Goal: Transaction & Acquisition: Register for event/course

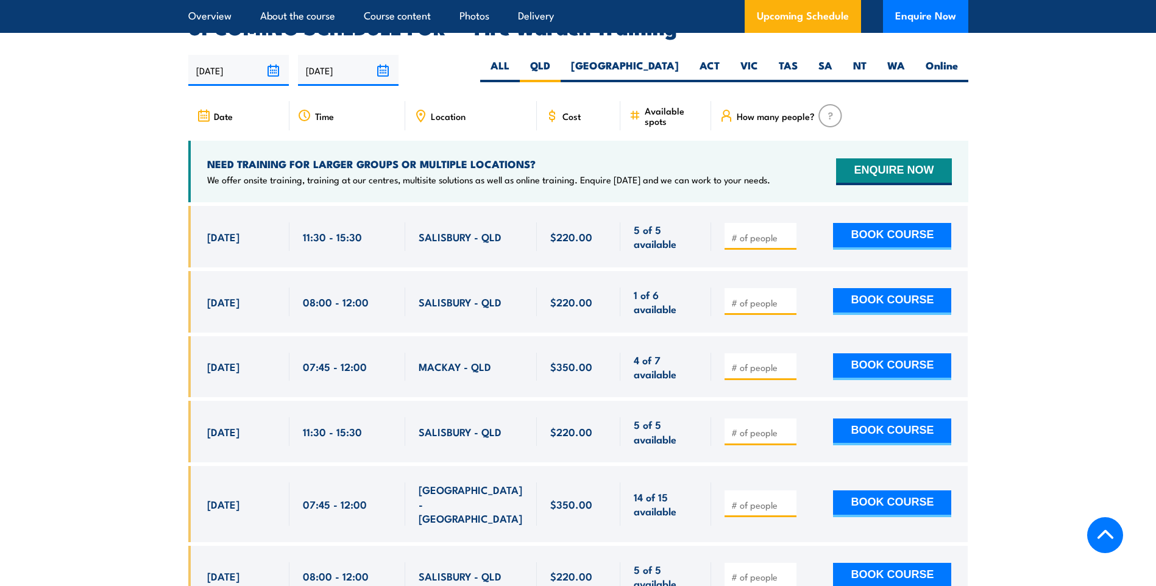
drag, startPoint x: 1058, startPoint y: 249, endPoint x: 1012, endPoint y: 353, distance: 113.8
click at [765, 232] on input "number" at bounding box center [761, 238] width 61 height 12
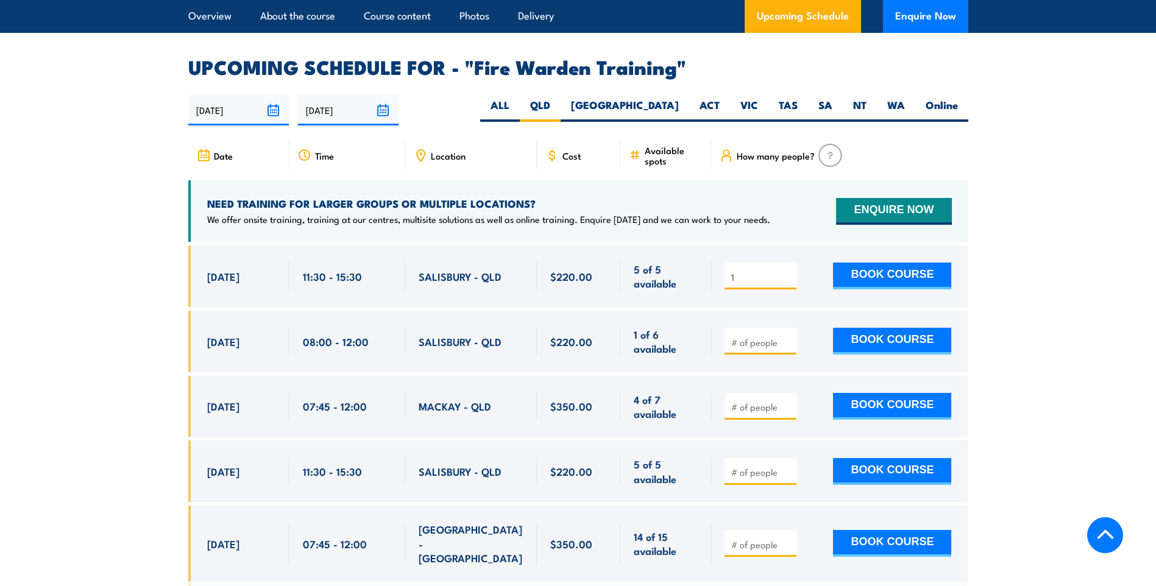
scroll to position [2206, 0]
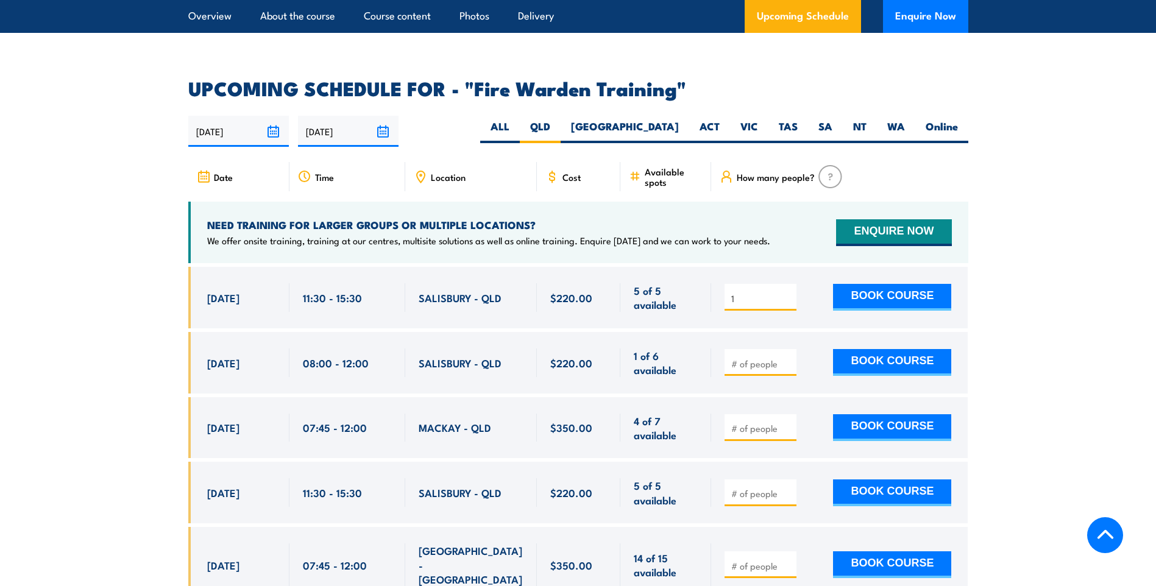
type input "1"
click at [663, 119] on label "[GEOGRAPHIC_DATA]" at bounding box center [625, 131] width 129 height 24
click at [679, 119] on input "[GEOGRAPHIC_DATA]" at bounding box center [683, 123] width 8 height 8
radio input "true"
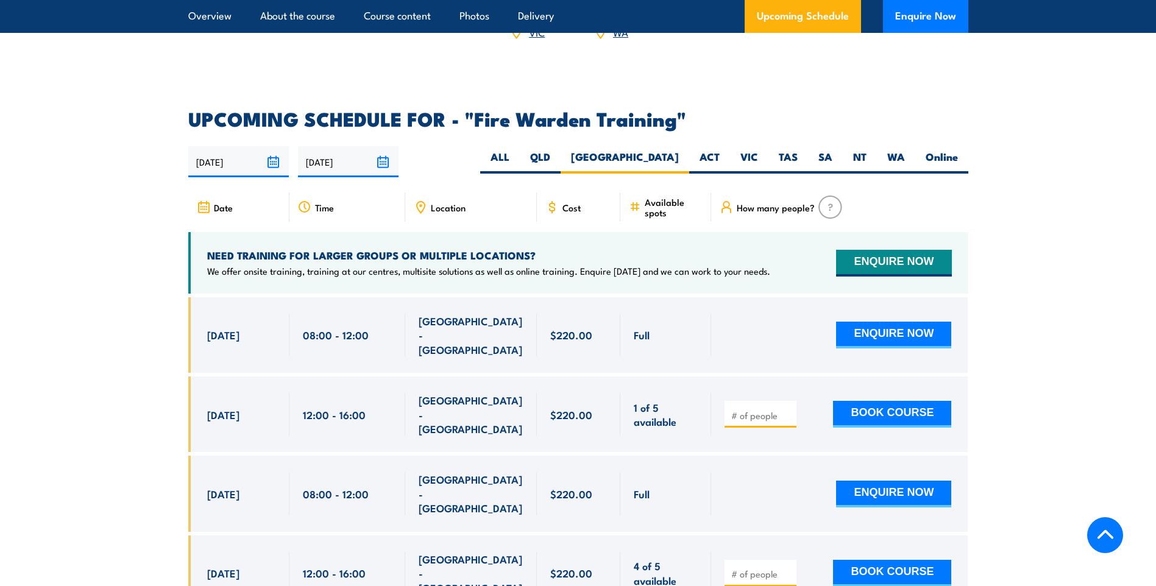
scroll to position [2194, 0]
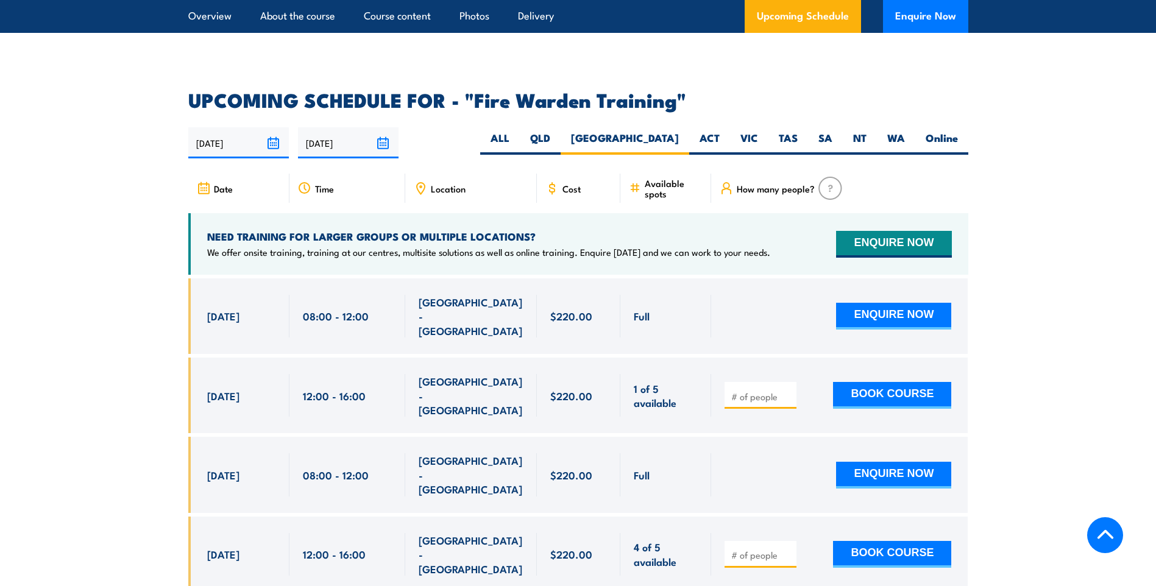
click at [758, 391] on input "number" at bounding box center [761, 397] width 61 height 12
type input "2"
click at [926, 382] on button "BOOK COURSE" at bounding box center [892, 395] width 118 height 27
drag, startPoint x: 764, startPoint y: 357, endPoint x: 722, endPoint y: 356, distance: 41.5
click at [722, 358] on div "2 BOOK COURSE" at bounding box center [839, 396] width 257 height 76
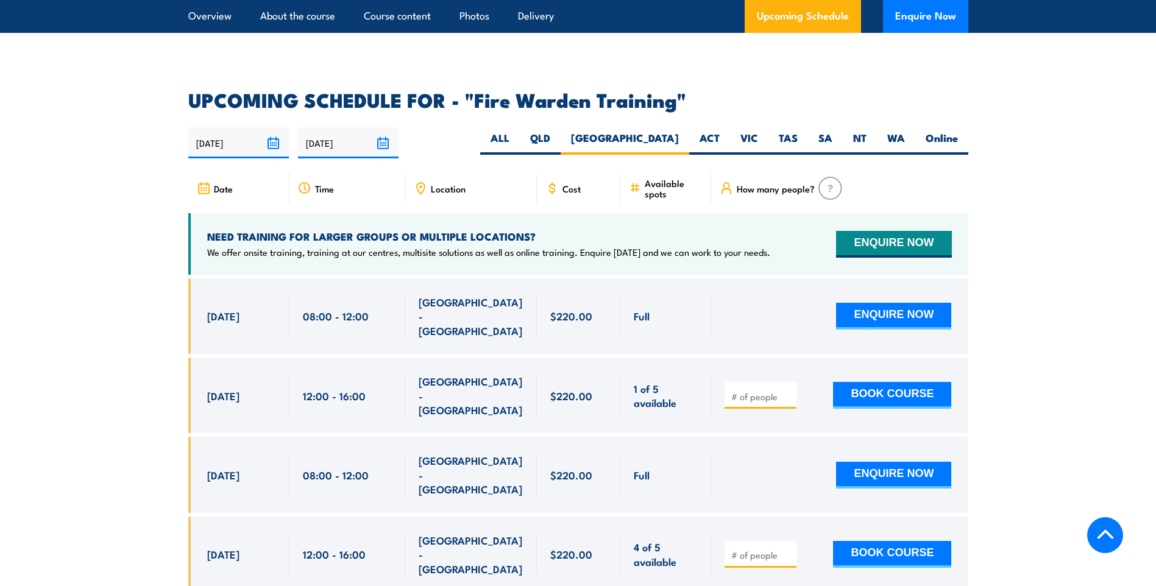
type input "2"
type input "1"
click at [880, 382] on button "BOOK COURSE" at bounding box center [892, 395] width 118 height 27
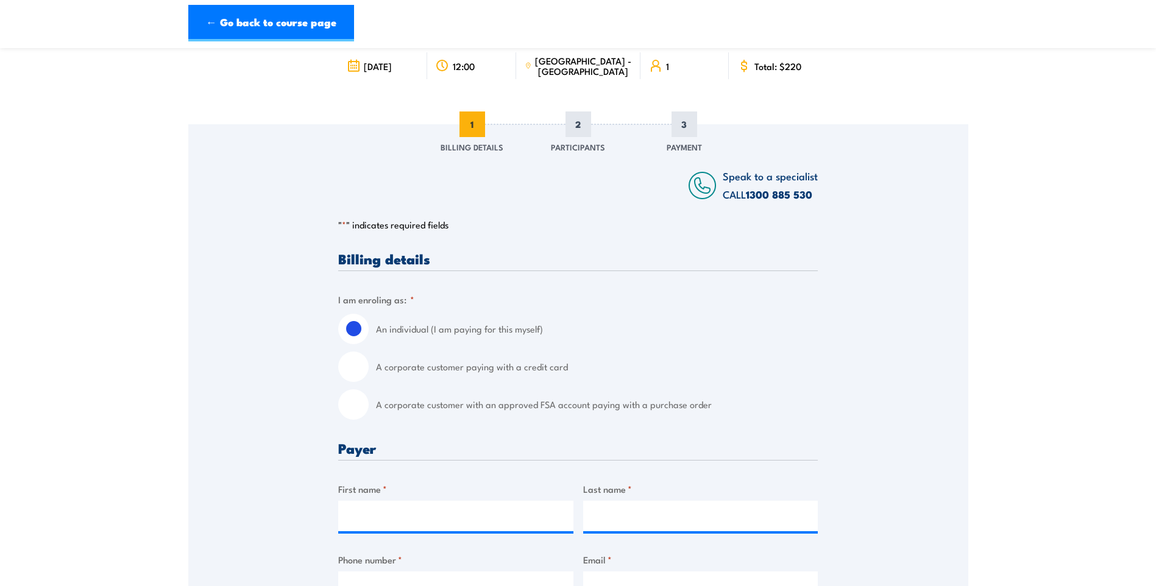
scroll to position [122, 0]
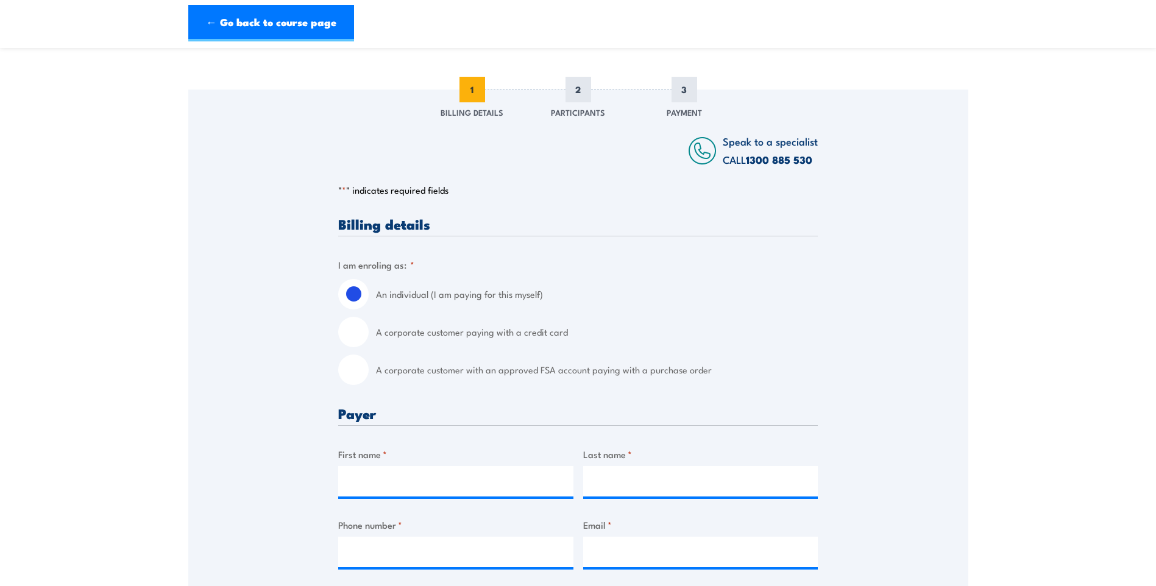
click at [353, 337] on input "A corporate customer paying with a credit card" at bounding box center [353, 332] width 30 height 30
radio input "true"
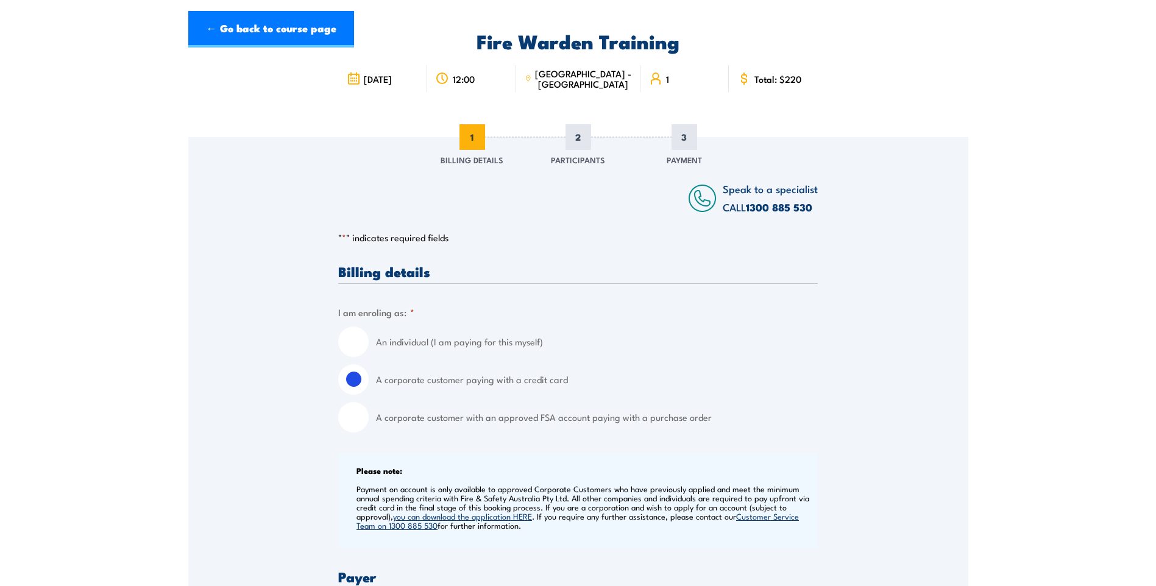
scroll to position [0, 0]
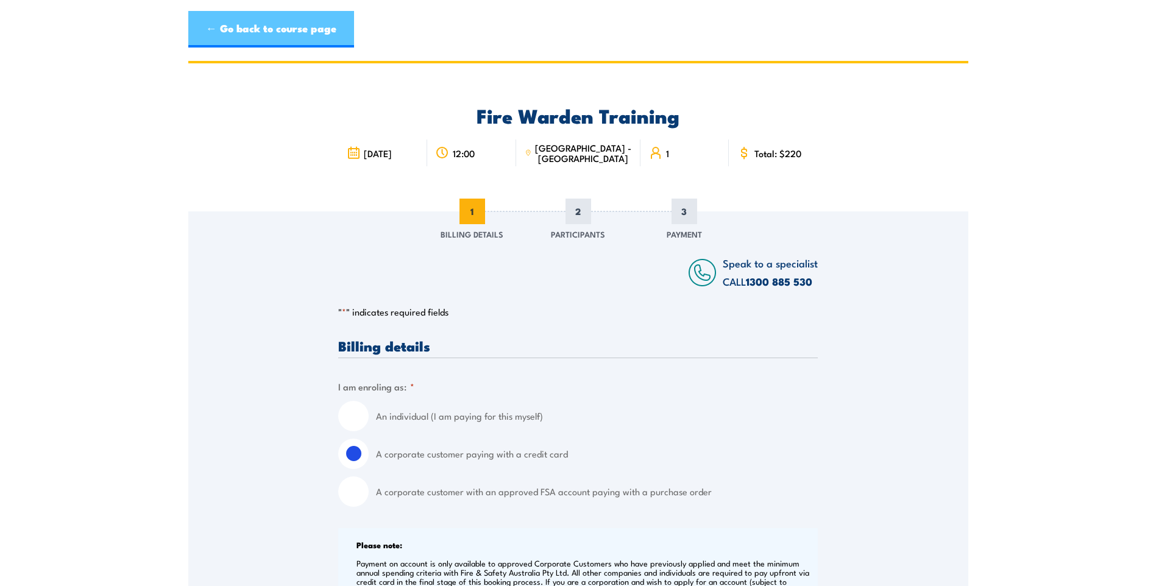
click at [230, 23] on link "← Go back to course page" at bounding box center [271, 29] width 166 height 37
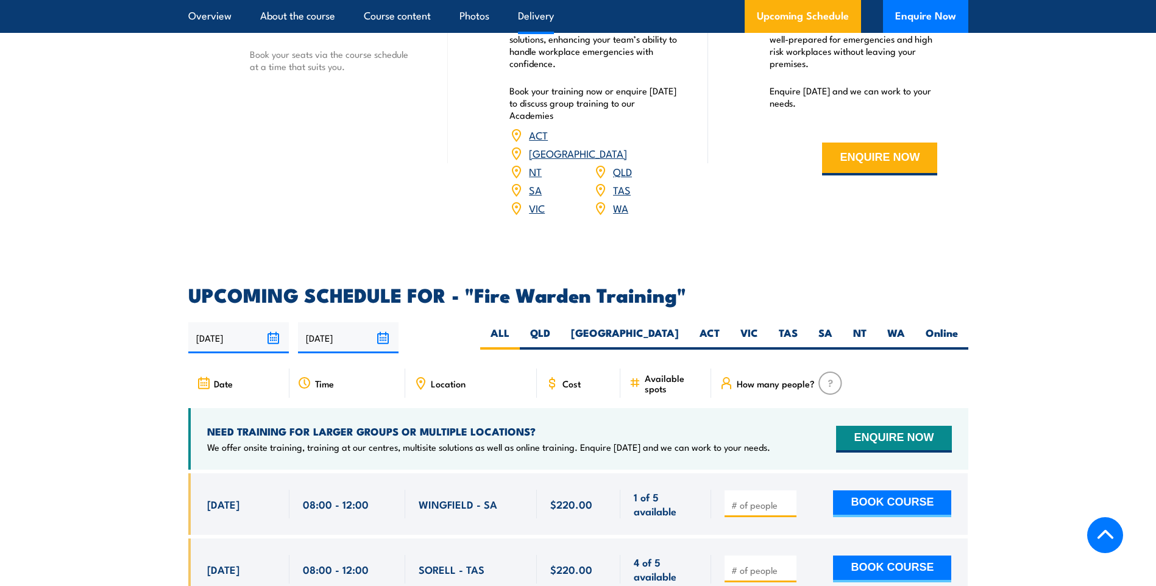
scroll to position [2029, 0]
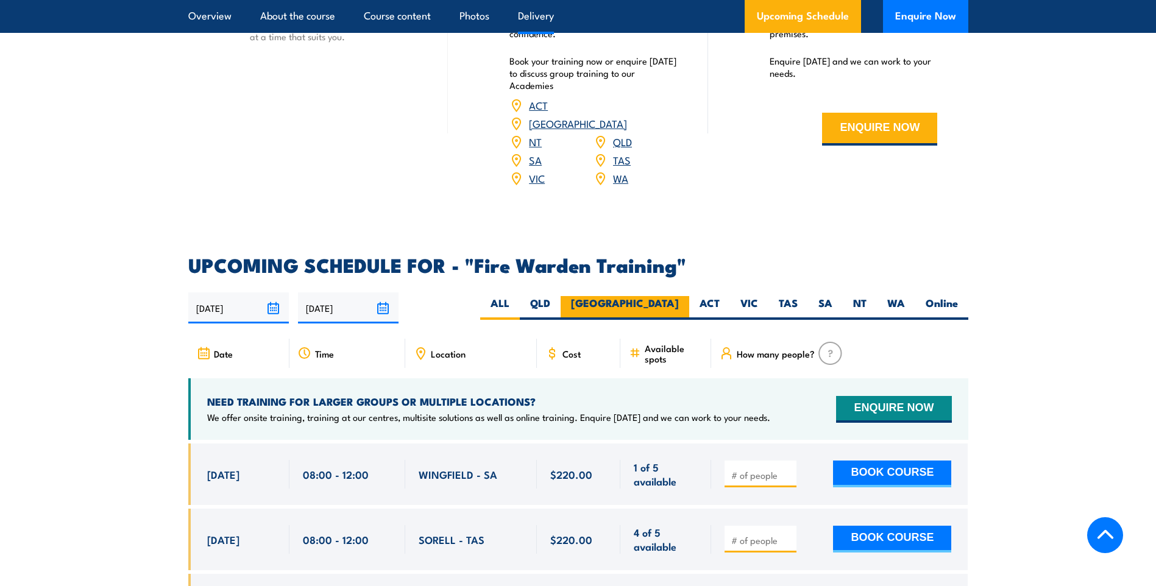
click at [669, 296] on label "[GEOGRAPHIC_DATA]" at bounding box center [625, 308] width 129 height 24
click at [679, 296] on input "[GEOGRAPHIC_DATA]" at bounding box center [683, 300] width 8 height 8
radio input "true"
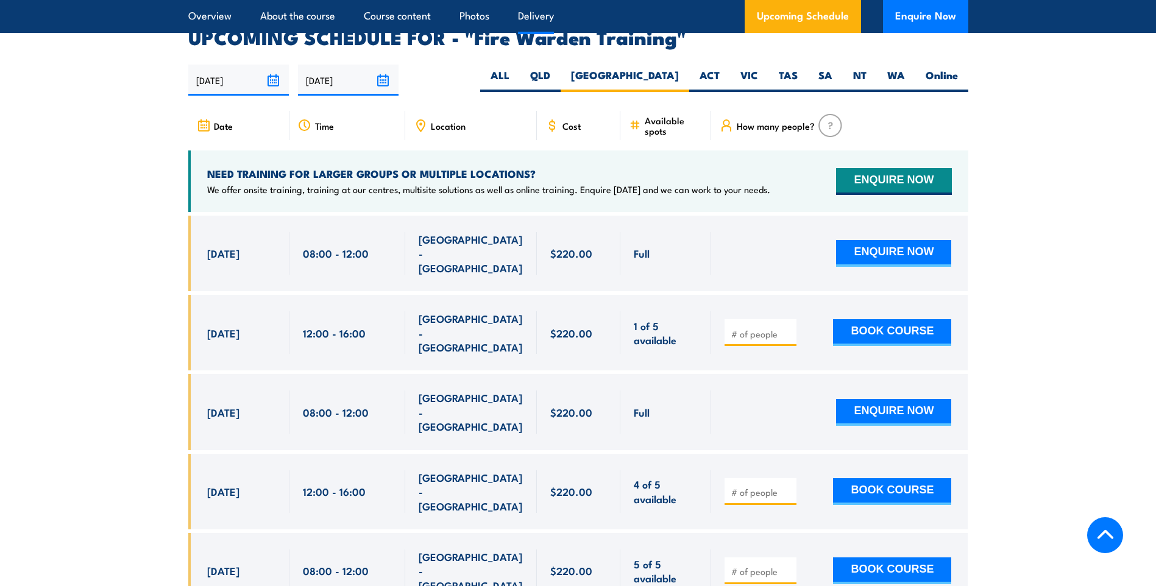
scroll to position [2267, 0]
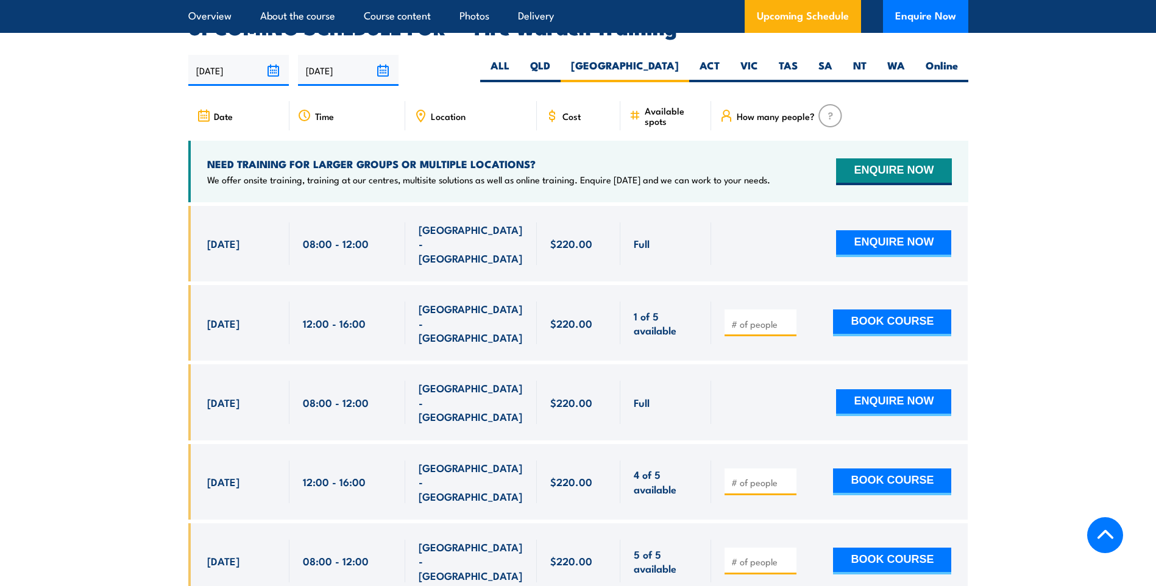
click at [745, 318] on input "number" at bounding box center [761, 324] width 61 height 12
type input "1"
click at [787, 318] on input "1" at bounding box center [761, 324] width 61 height 12
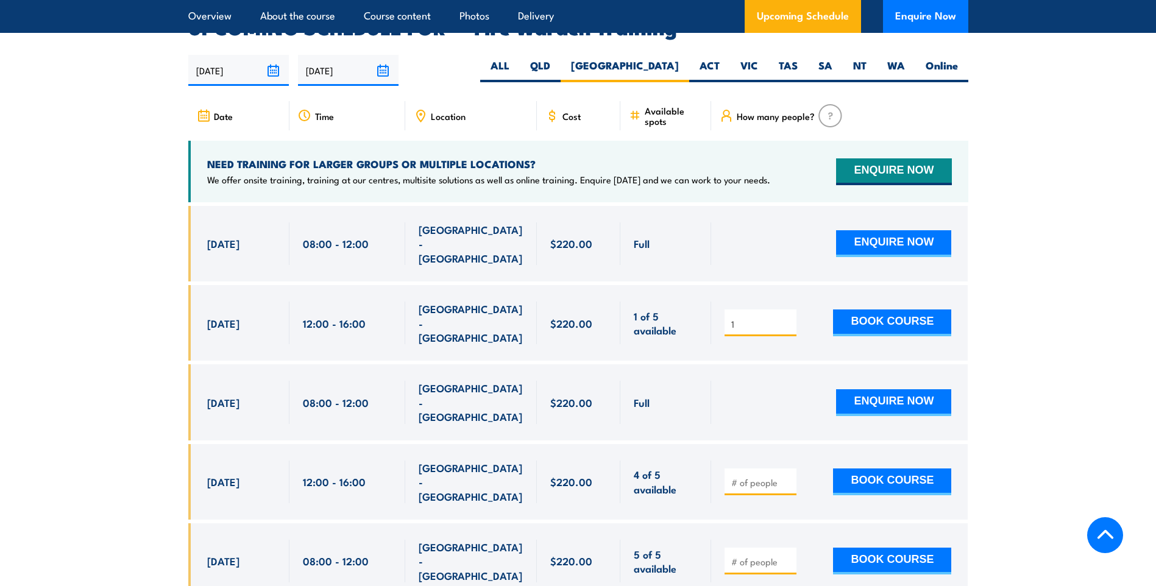
click at [787, 318] on input "1" at bounding box center [761, 324] width 61 height 12
click at [789, 318] on input "1" at bounding box center [761, 324] width 61 height 12
click at [781, 477] on input "number" at bounding box center [761, 483] width 61 height 12
click at [786, 477] on input "1" at bounding box center [761, 483] width 61 height 12
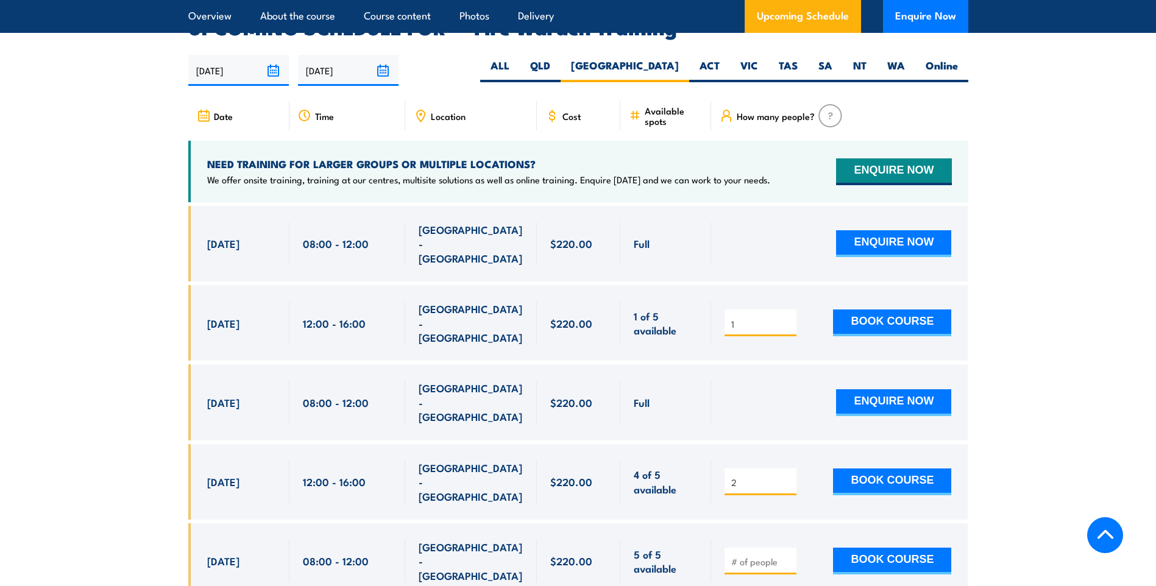
click at [786, 477] on input "2" at bounding box center [761, 483] width 61 height 12
click at [786, 477] on input "3" at bounding box center [761, 483] width 61 height 12
click at [788, 477] on input "2" at bounding box center [761, 483] width 61 height 12
type input "1"
click at [786, 477] on input "1" at bounding box center [761, 483] width 61 height 12
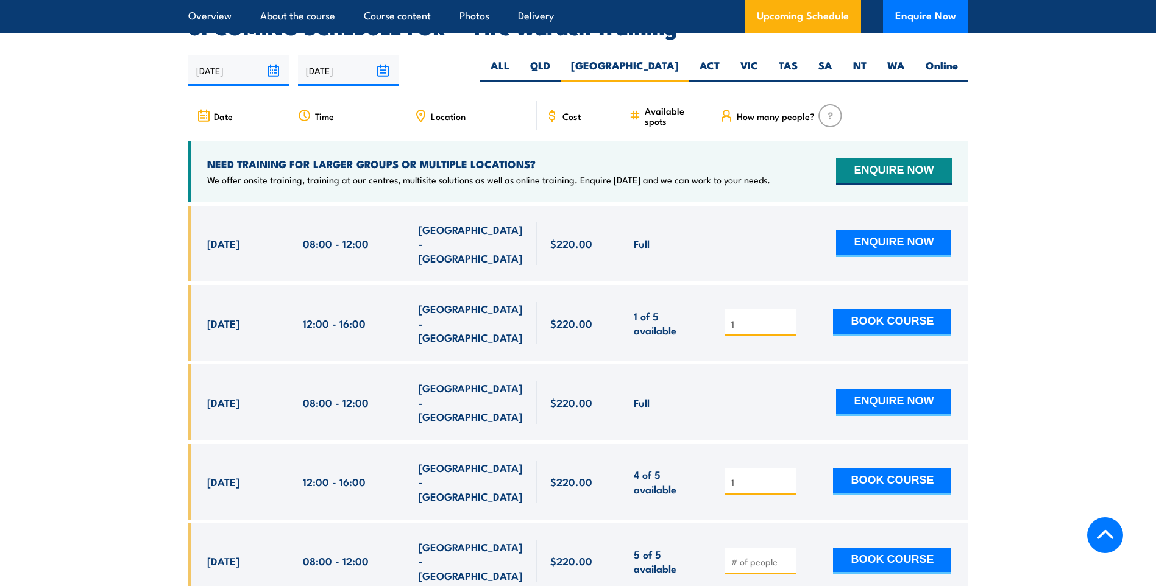
click at [786, 477] on input "1" at bounding box center [761, 483] width 61 height 12
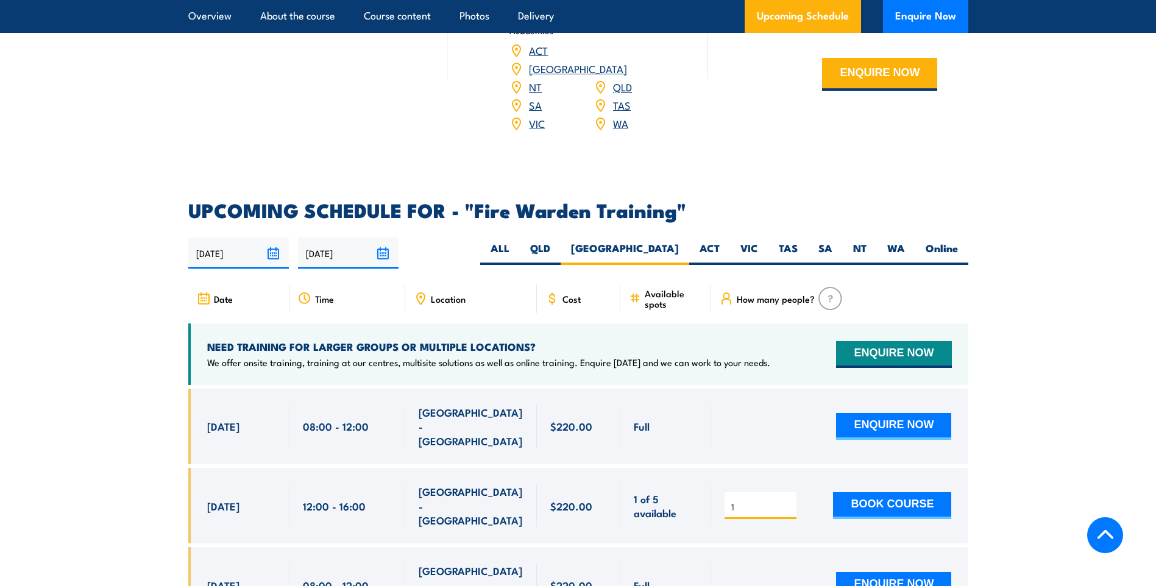
scroll to position [2145, 0]
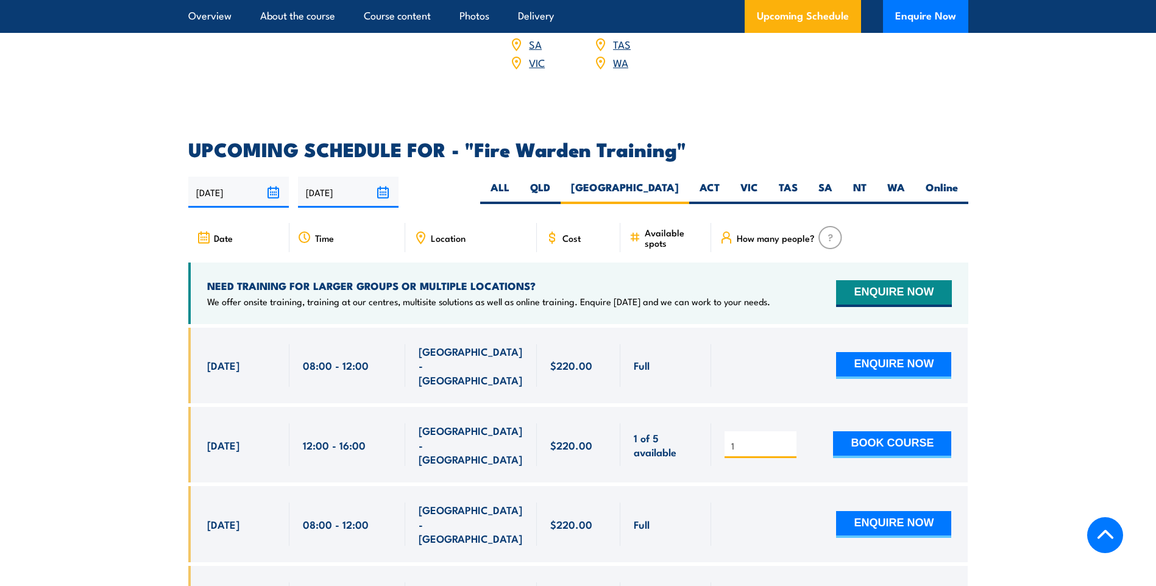
click at [753, 487] on div at bounding box center [839, 524] width 257 height 76
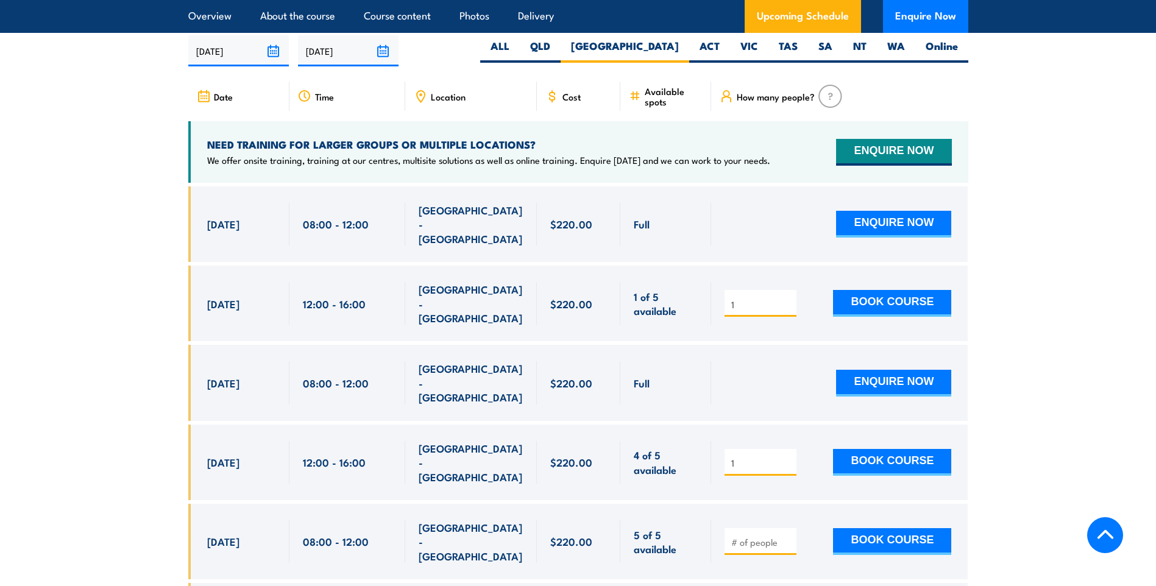
scroll to position [2267, 0]
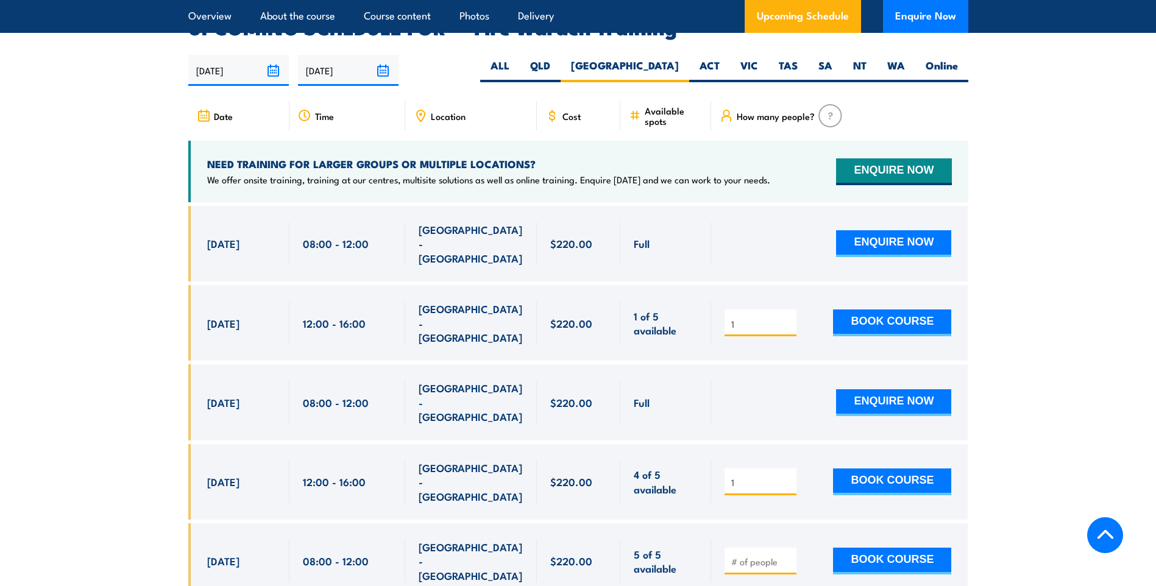
click at [853, 310] on button "BOOK COURSE" at bounding box center [892, 323] width 118 height 27
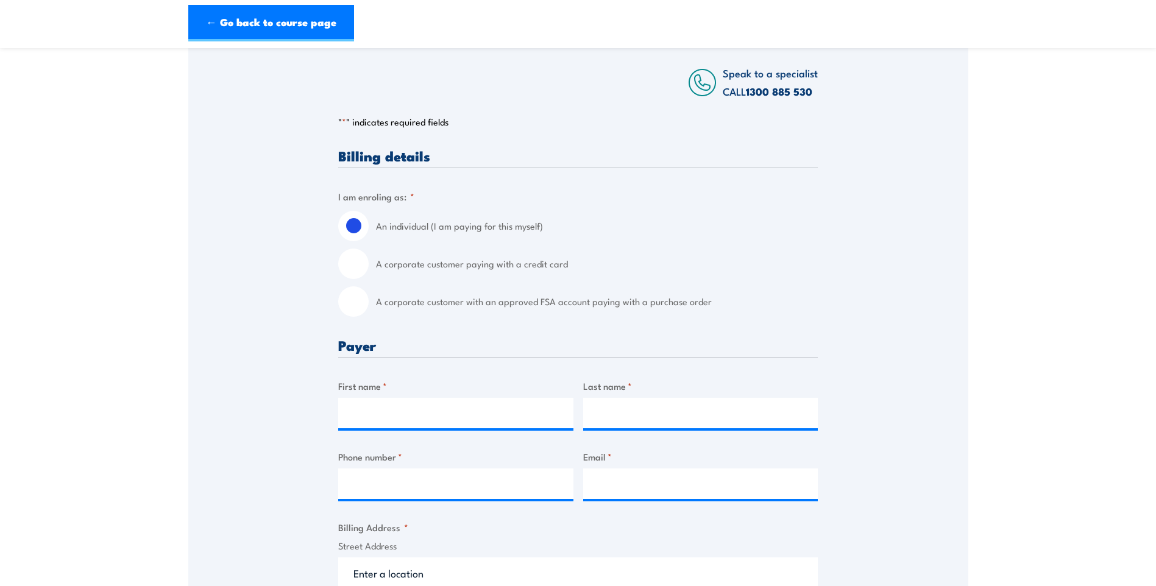
scroll to position [61, 0]
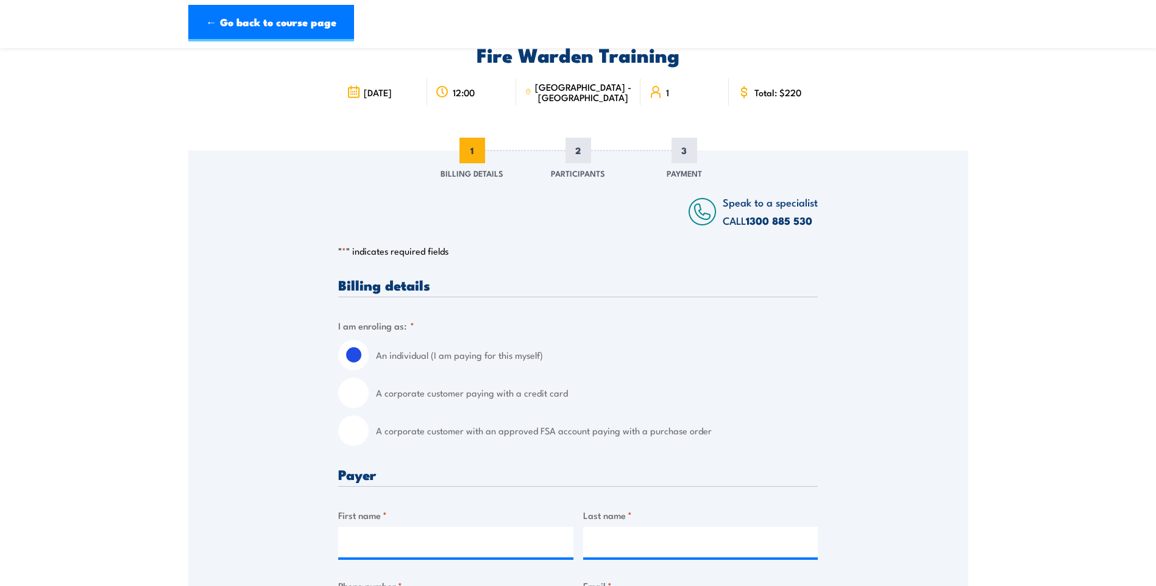
click at [362, 393] on input "A corporate customer paying with a credit card" at bounding box center [353, 393] width 30 height 30
radio input "true"
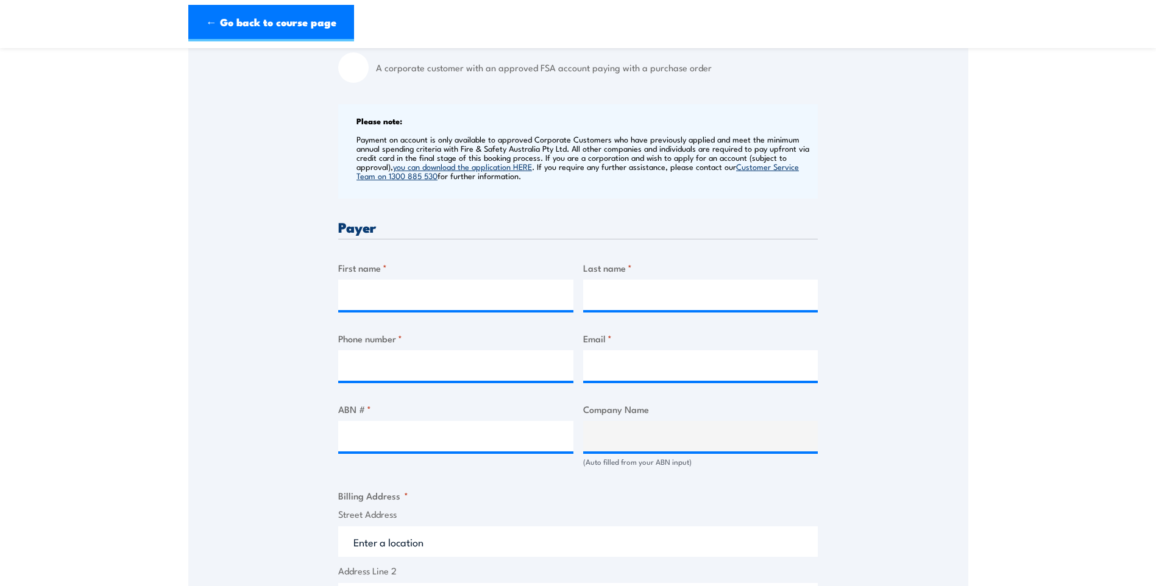
scroll to position [427, 0]
click at [486, 280] on input "First name *" at bounding box center [455, 292] width 235 height 30
type input "Mark"
type input "[PERSON_NAME]"
type input "0455970344"
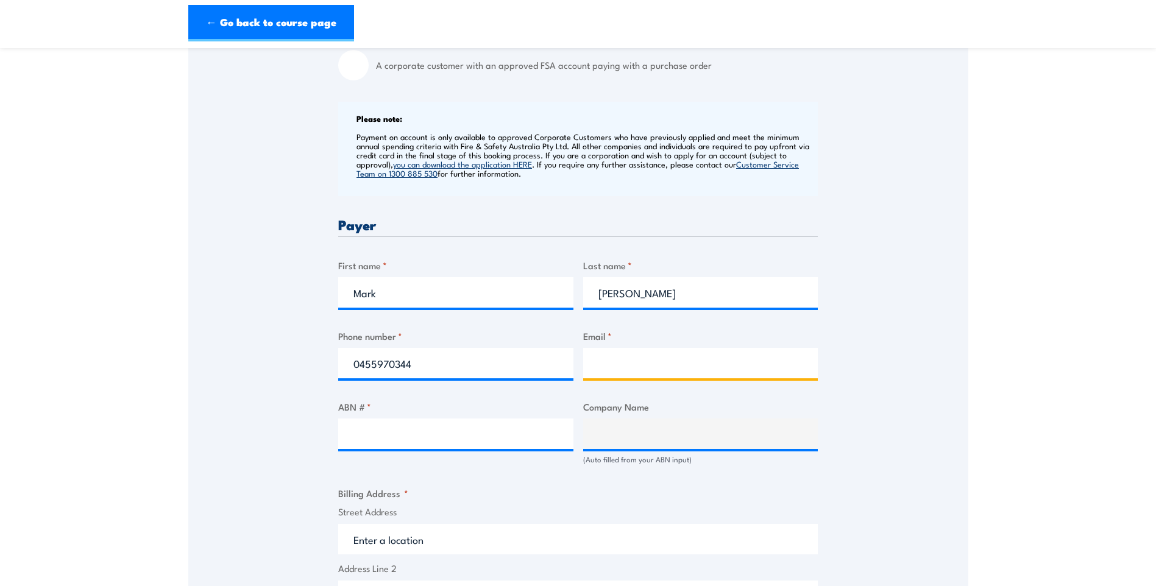
type input "[PERSON_NAME][EMAIL_ADDRESS][DOMAIN_NAME]"
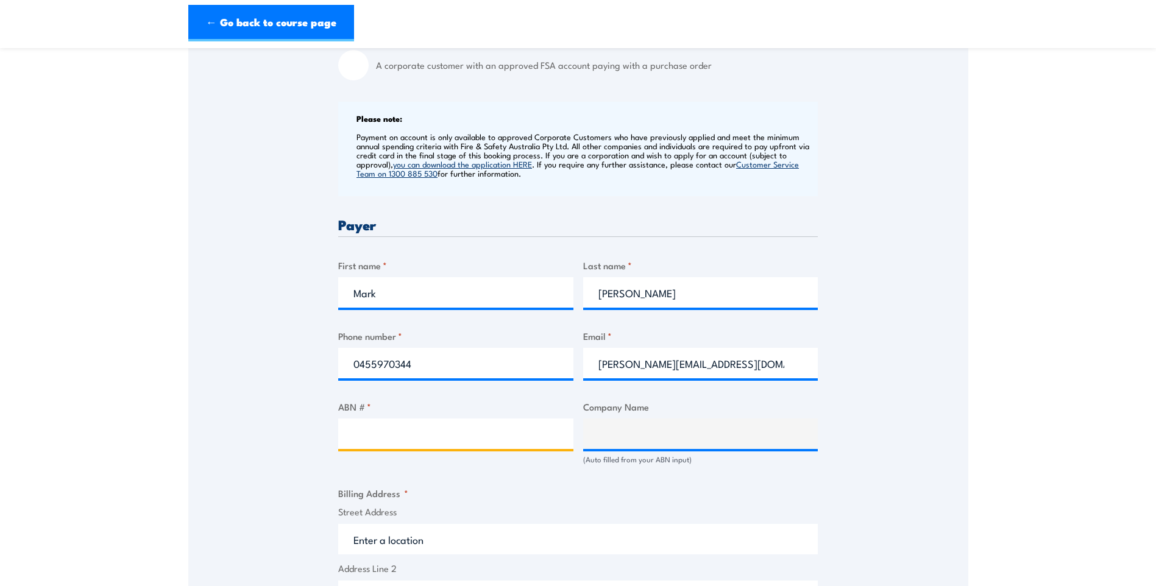
click at [467, 444] on input "ABN # *" at bounding box center [455, 434] width 235 height 30
type input "33609693496"
type input "TENEO GROUP PTY LTD"
type input "33609693496"
click at [891, 400] on div "Speak to a specialist CALL [PHONE_NUMBER] CALL [PHONE_NUMBER] " * " indicates r…" at bounding box center [578, 421] width 780 height 1273
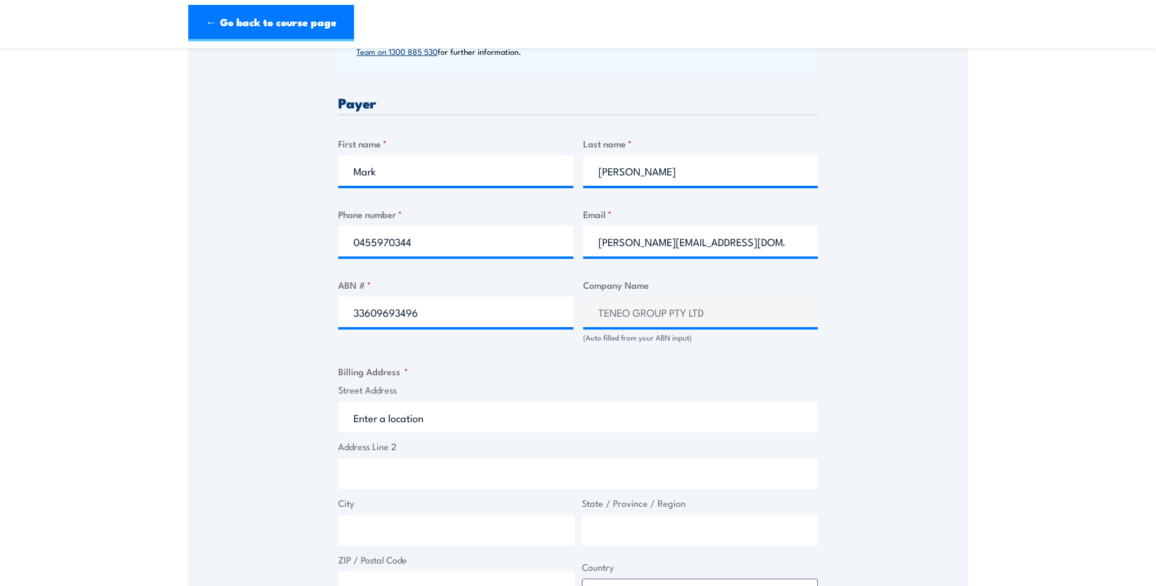
click at [528, 376] on fieldset "Billing Address * Street Address Address Line 2 City State / Province / Region …" at bounding box center [578, 483] width 480 height 238
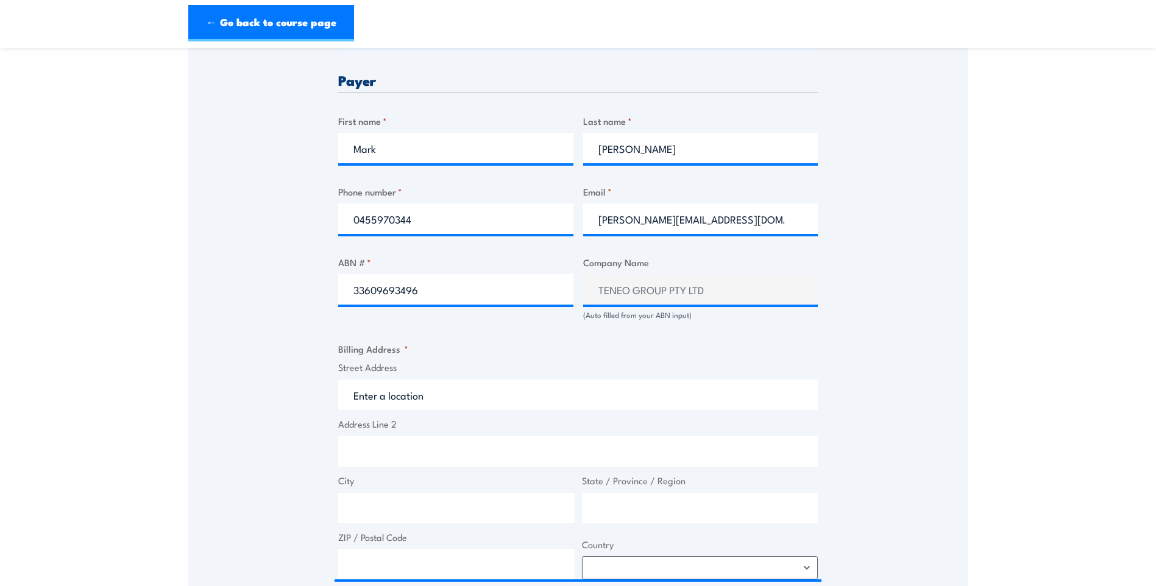
scroll to position [609, 0]
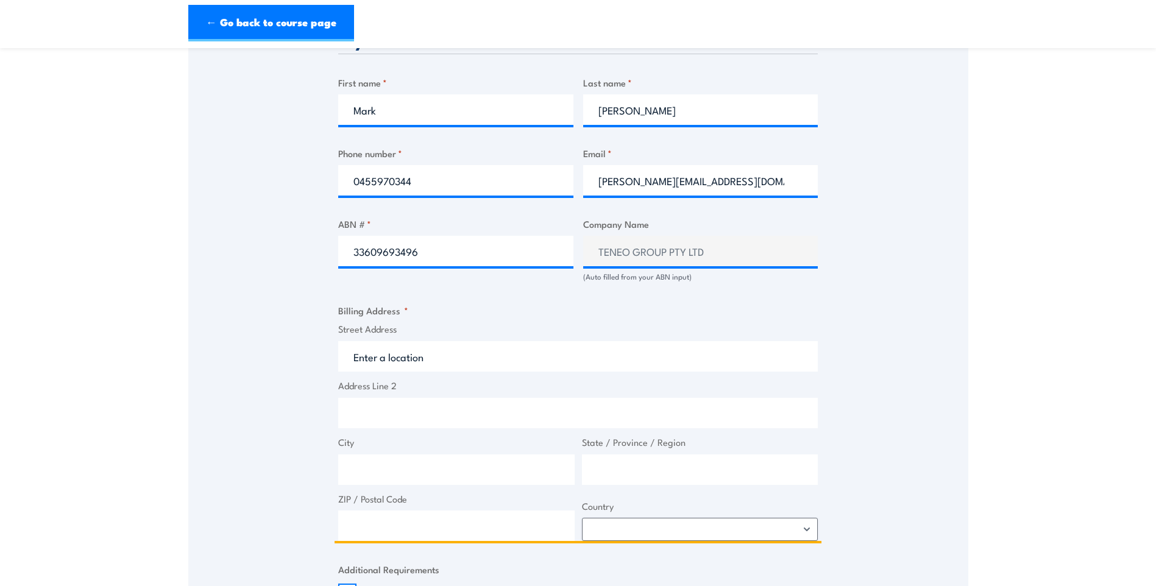
click at [453, 348] on input "Street Address" at bounding box center [578, 356] width 480 height 30
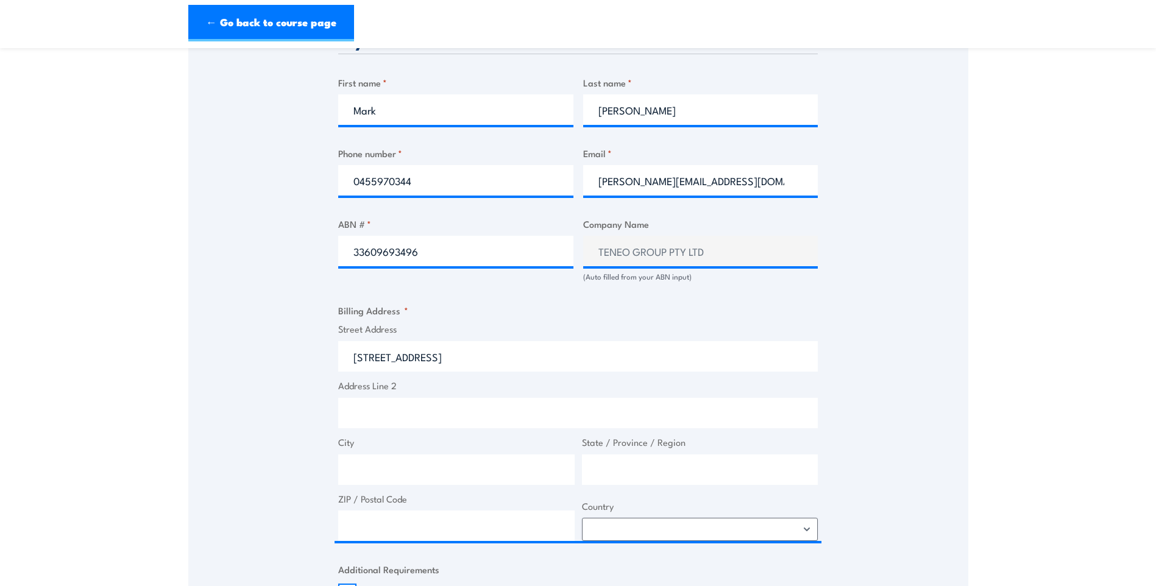
type input "[STREET_ADDRESS]"
type input "Wacol"
type input "[GEOGRAPHIC_DATA]"
type input "4076"
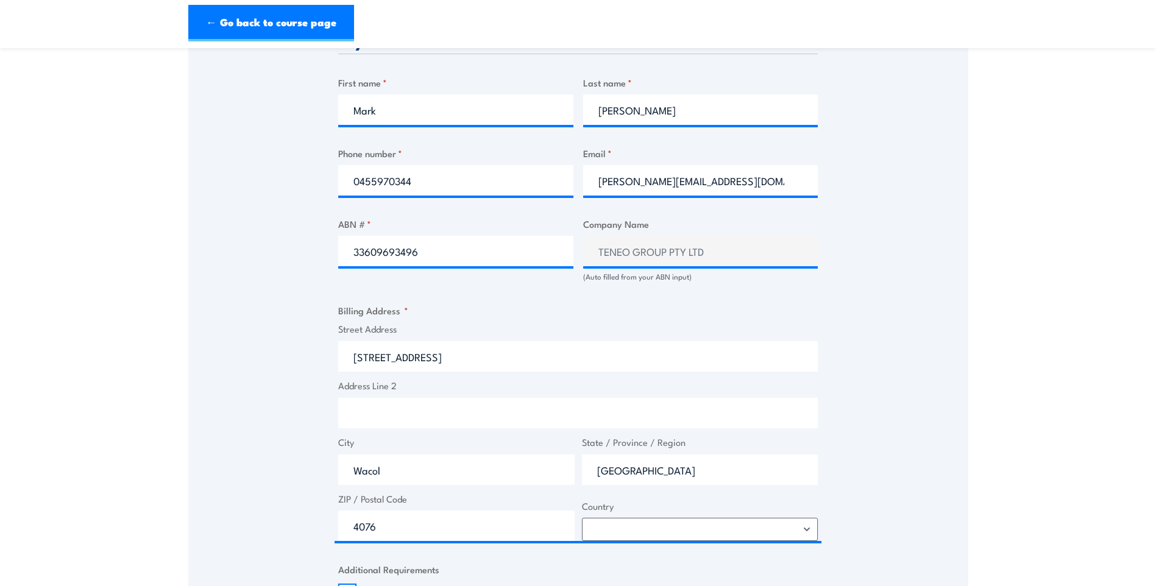
select select "[GEOGRAPHIC_DATA]"
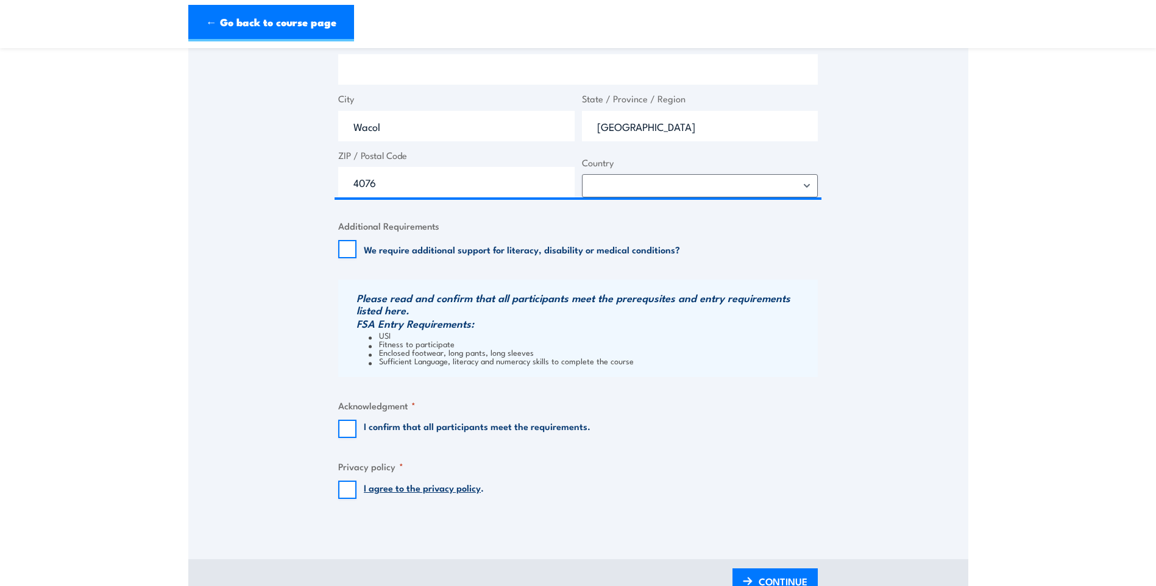
scroll to position [975, 0]
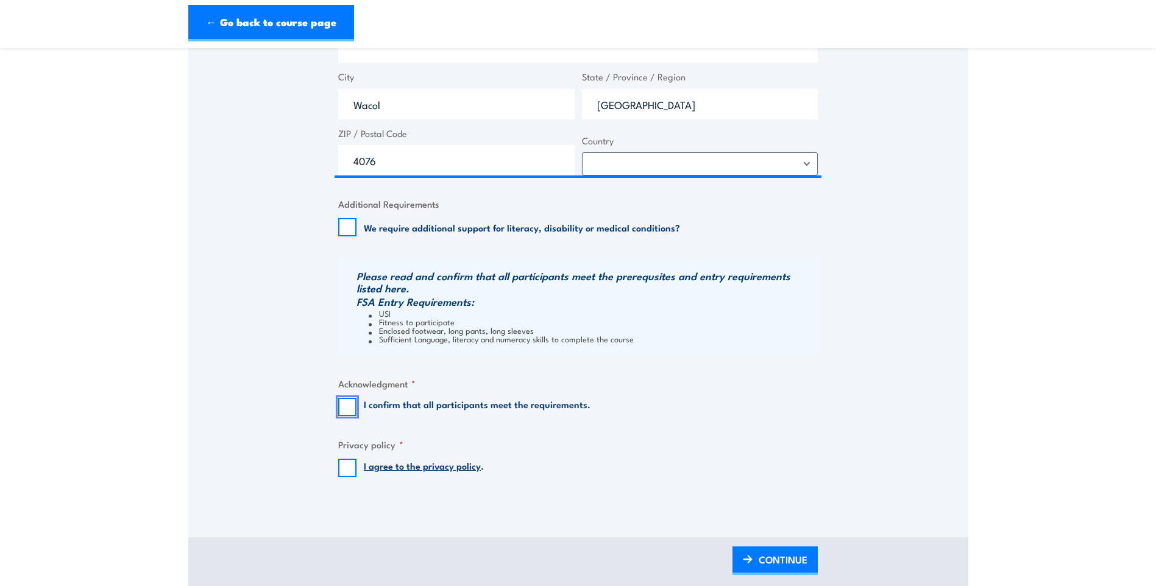
click at [347, 399] on input "I confirm that all participants meet the requirements." at bounding box center [347, 407] width 18 height 18
checkbox input "true"
click at [345, 470] on input "I agree to the privacy policy ." at bounding box center [347, 468] width 18 height 18
checkbox input "true"
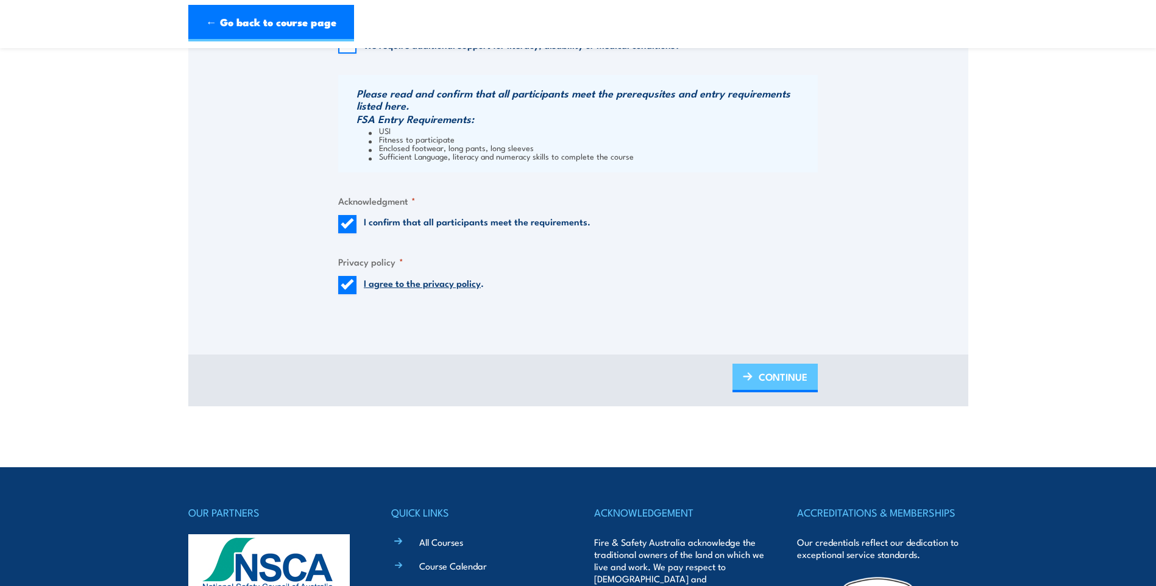
drag, startPoint x: 756, startPoint y: 382, endPoint x: 770, endPoint y: 368, distance: 19.8
click at [756, 382] on link "CONTINUE" at bounding box center [775, 378] width 85 height 29
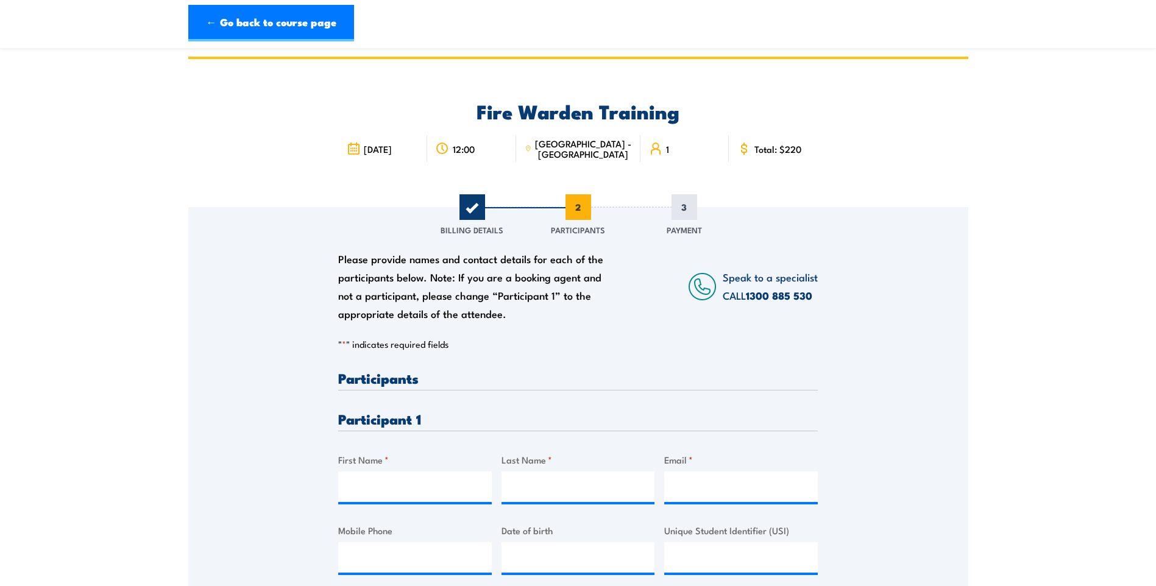
scroll to position [65, 0]
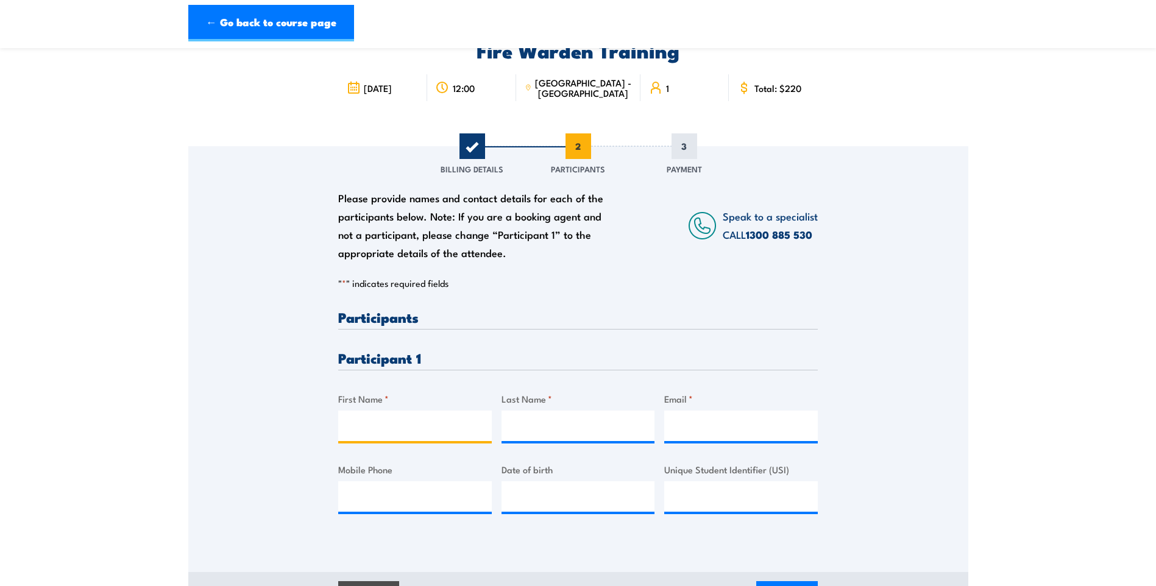
click at [392, 424] on input "First Name *" at bounding box center [415, 426] width 154 height 30
click at [762, 341] on div "Please provide names and contact details for each of the participants below. No…" at bounding box center [578, 421] width 480 height 223
click at [387, 433] on input "First Name *" at bounding box center [415, 426] width 154 height 30
type input "[PERSON_NAME]"
click at [530, 424] on input "Last Name *" at bounding box center [579, 426] width 154 height 30
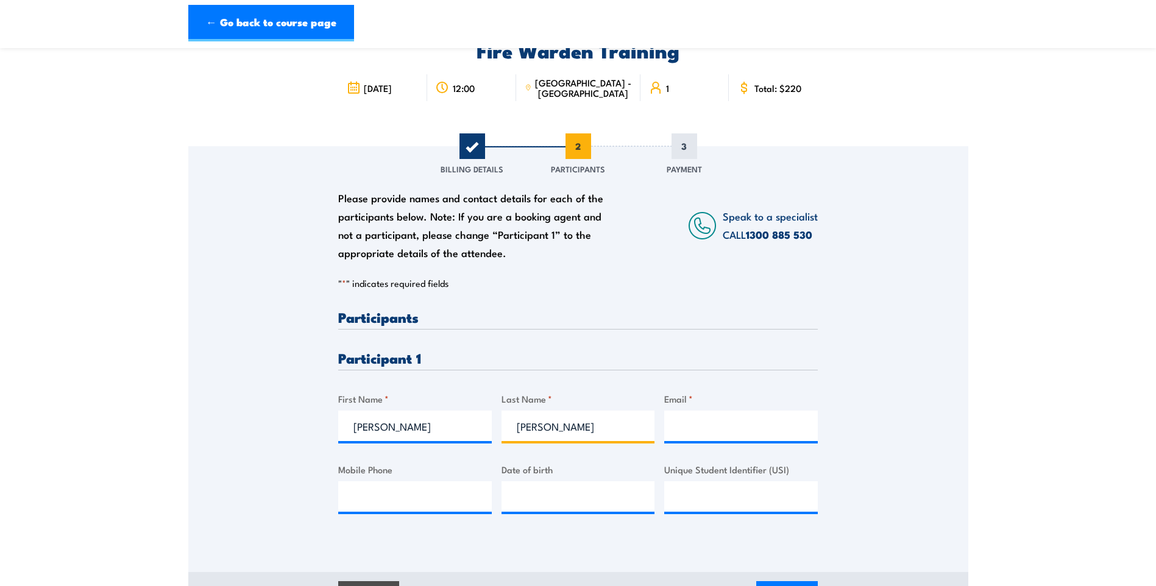
type input "[PERSON_NAME]"
click at [759, 426] on input "Email *" at bounding box center [741, 426] width 154 height 30
type input "[PERSON_NAME][EMAIL_ADDRESS][DOMAIN_NAME]"
type input "0455970344"
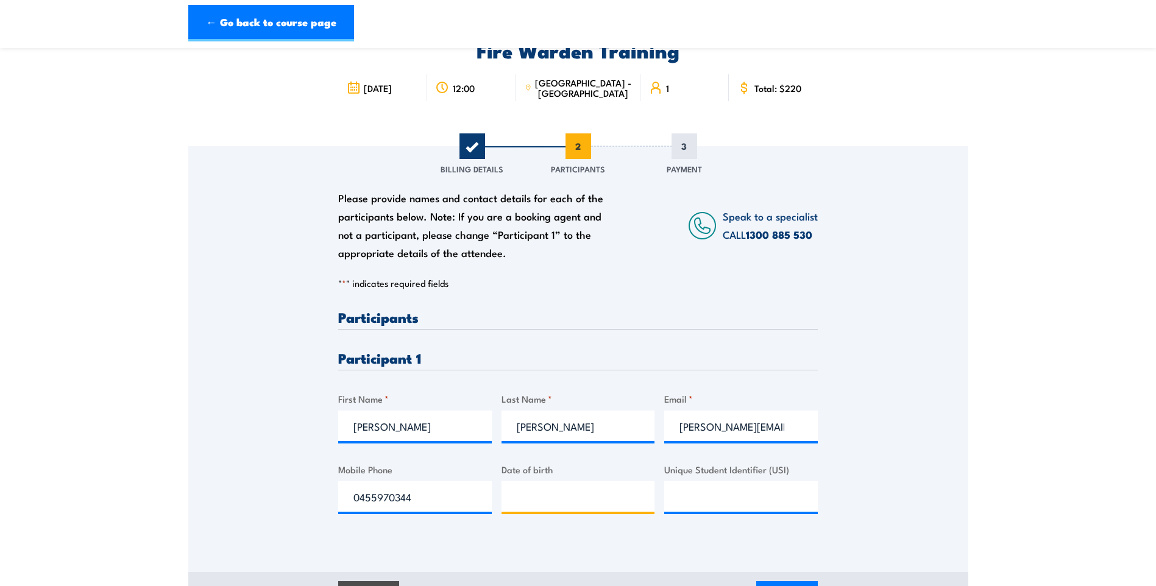
type input "__/__/____"
click at [544, 494] on input "__/__/____" at bounding box center [579, 496] width 154 height 30
click at [553, 496] on input "__/__/____" at bounding box center [579, 496] width 154 height 30
type input "[DATE]__"
click at [528, 509] on input "__/__/____" at bounding box center [579, 496] width 154 height 30
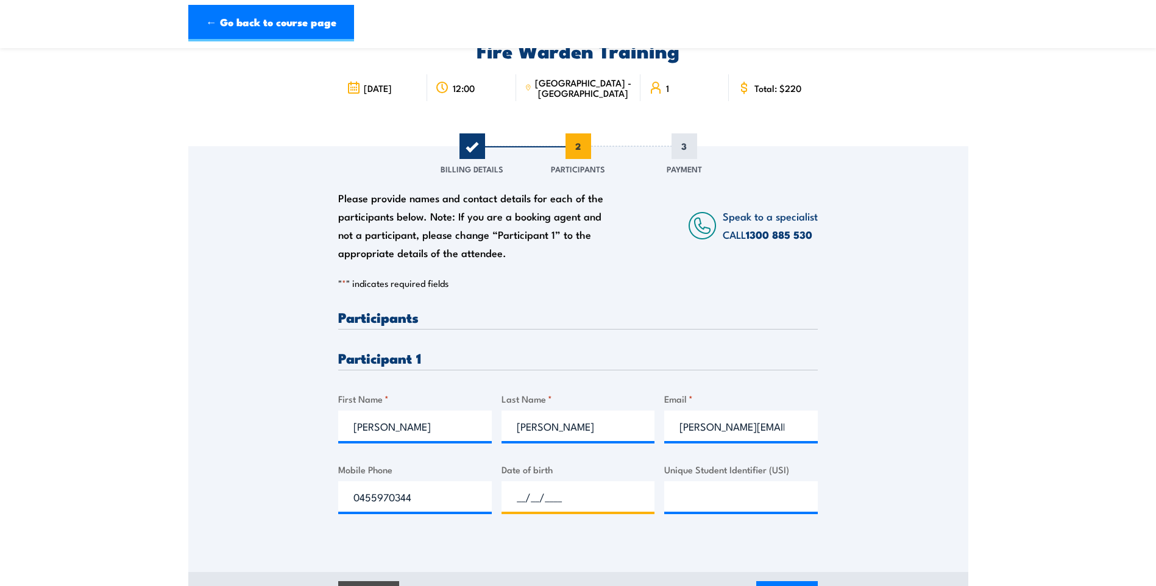
click at [510, 495] on input "__/__/____" at bounding box center [579, 496] width 154 height 30
type input "[DATE]"
click at [675, 486] on input "Unique Student Identifier (USI)" at bounding box center [741, 496] width 154 height 30
type input "AN67AFBT45"
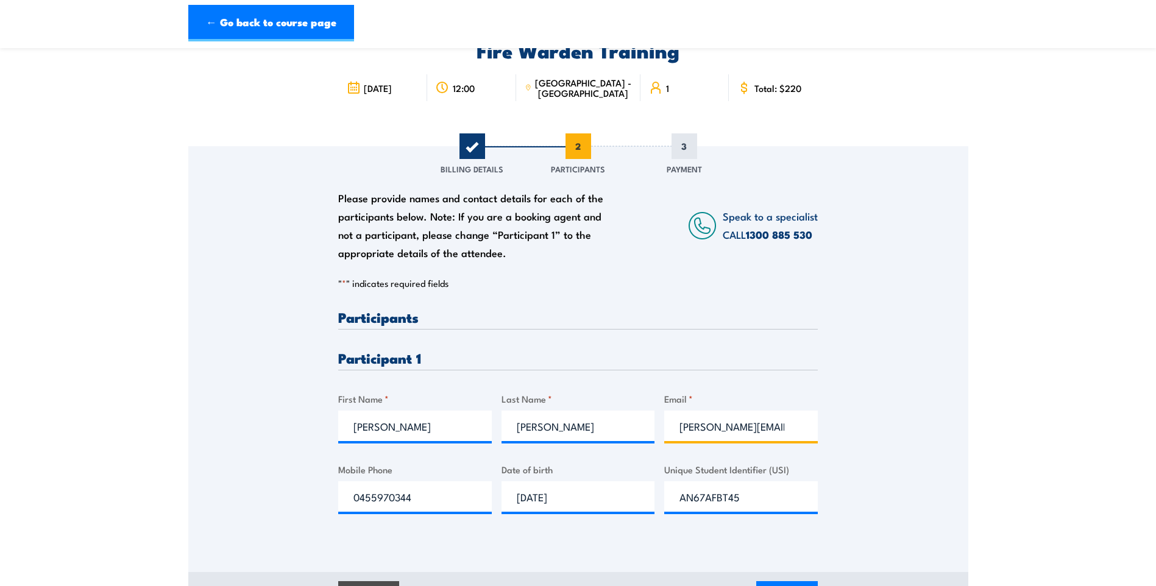
drag, startPoint x: 797, startPoint y: 426, endPoint x: 671, endPoint y: 428, distance: 126.2
click at [671, 428] on input "[PERSON_NAME][EMAIL_ADDRESS][DOMAIN_NAME]" at bounding box center [741, 426] width 154 height 30
click at [736, 425] on input "[PERSON_NAME][EMAIL_ADDRESS][DOMAIN_NAME]" at bounding box center [741, 426] width 154 height 30
drag, startPoint x: 735, startPoint y: 425, endPoint x: 667, endPoint y: 431, distance: 67.9
click at [667, 431] on input "[PERSON_NAME][EMAIL_ADDRESS][DOMAIN_NAME]" at bounding box center [741, 426] width 154 height 30
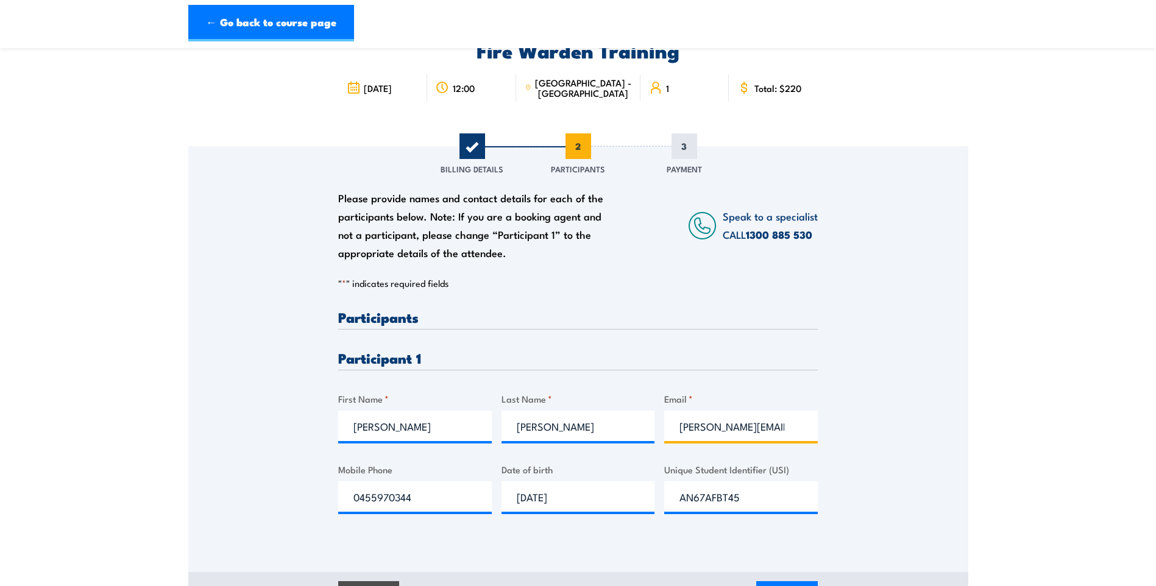
type input "[PERSON_NAME][EMAIL_ADDRESS][PERSON_NAME][DOMAIN_NAME]"
drag, startPoint x: 446, startPoint y: 496, endPoint x: 364, endPoint y: 496, distance: 81.1
click at [364, 496] on input "0455970344" at bounding box center [415, 496] width 154 height 30
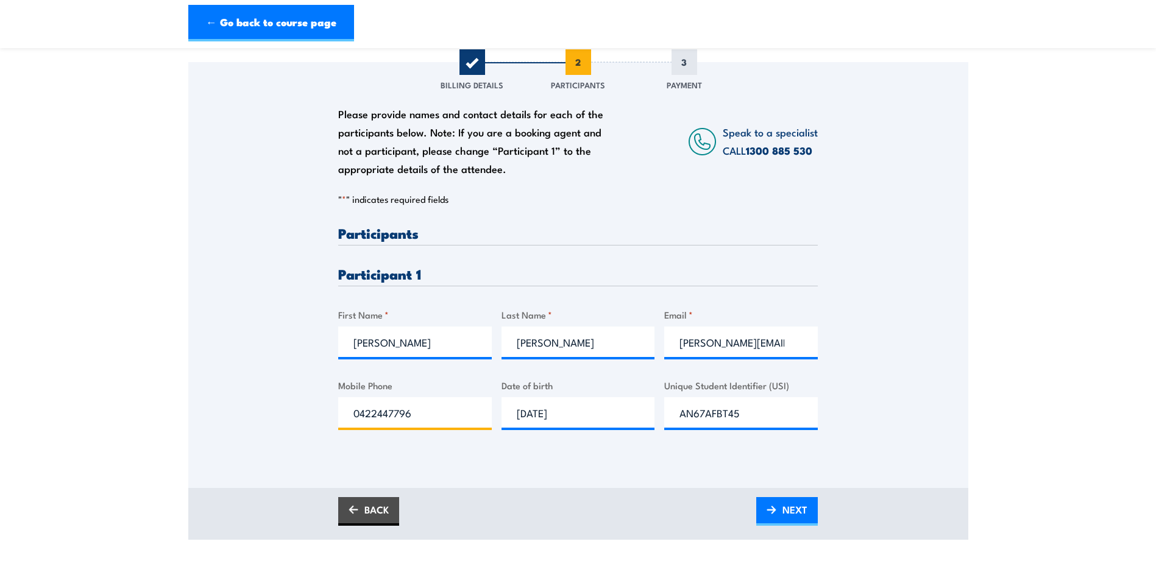
scroll to position [309, 0]
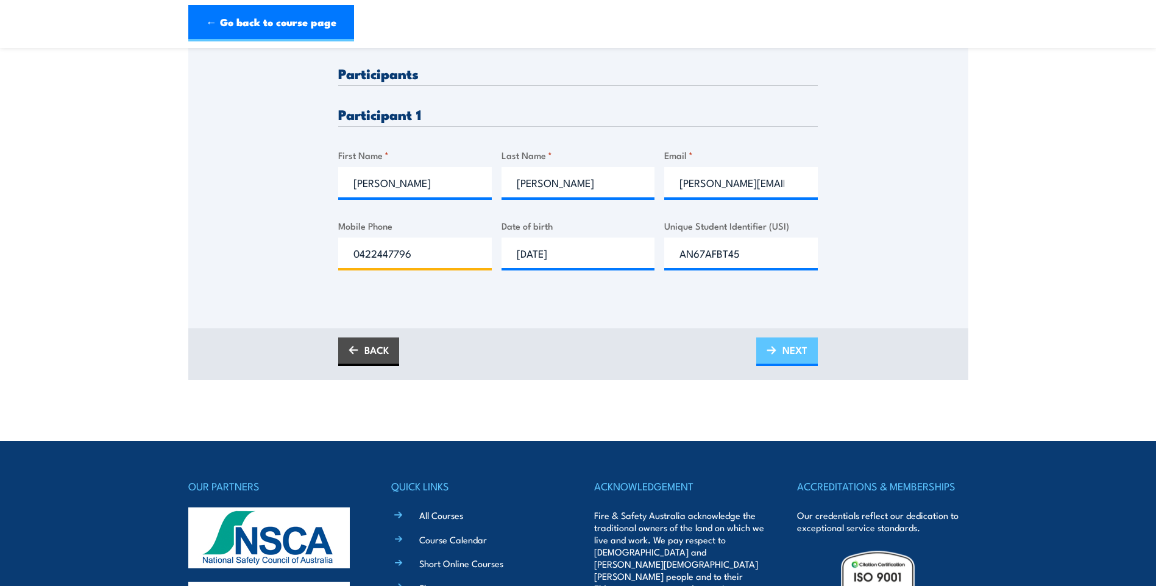
type input "0422447796"
click at [793, 345] on span "NEXT" at bounding box center [795, 350] width 25 height 32
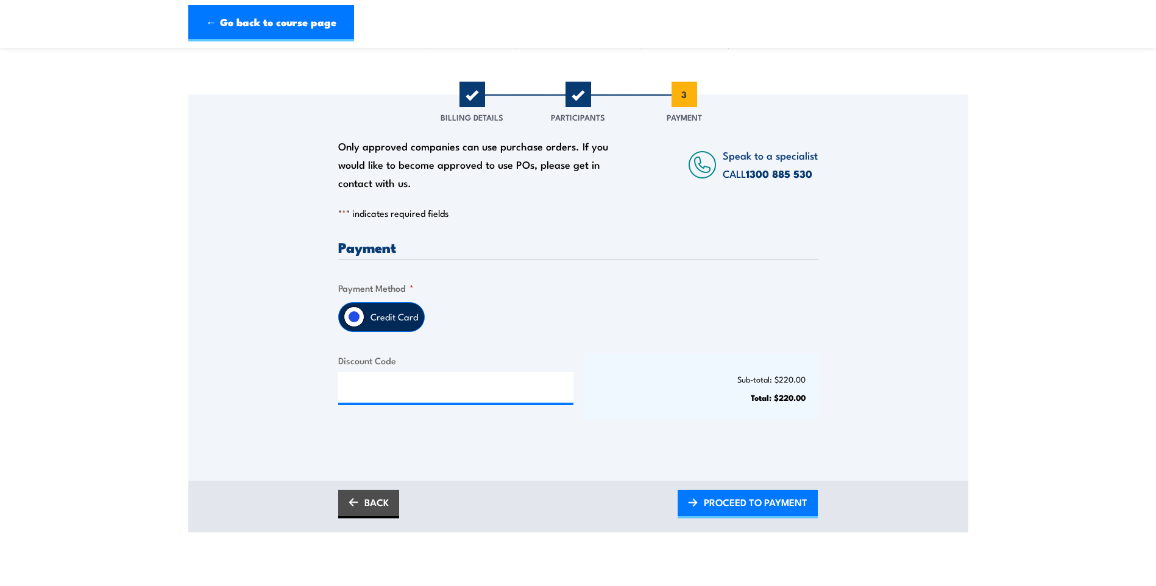
scroll to position [122, 0]
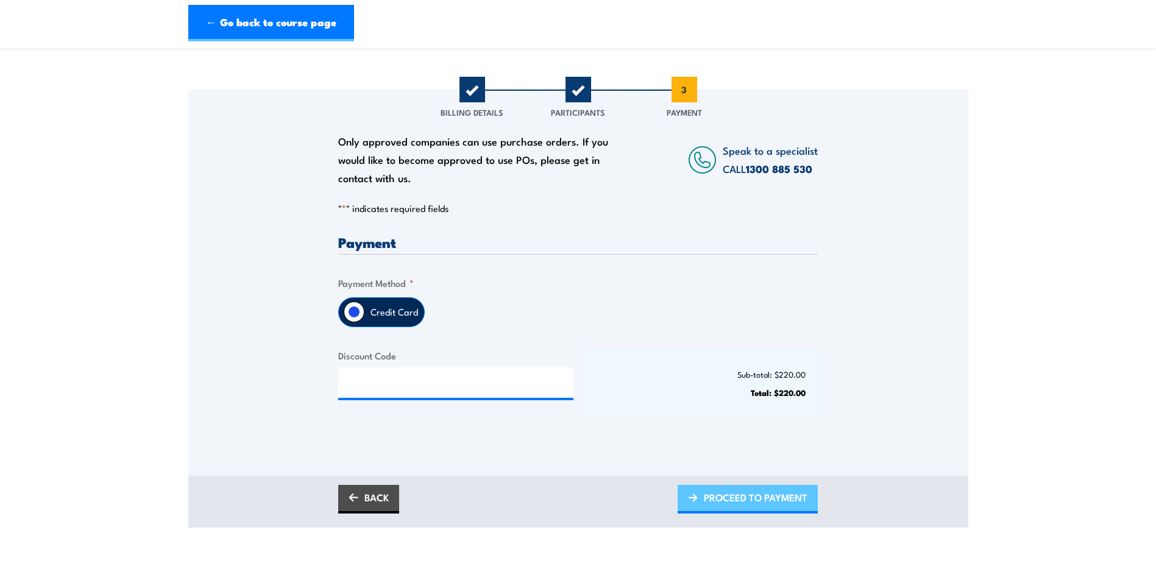
click at [725, 502] on span "PROCEED TO PAYMENT" at bounding box center [756, 497] width 104 height 32
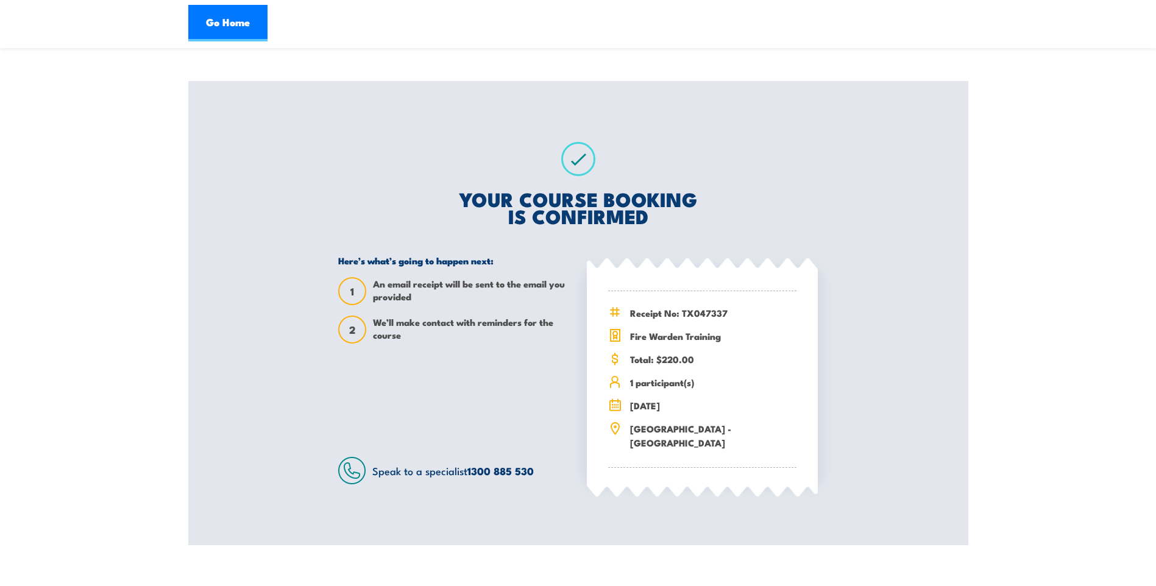
scroll to position [61, 0]
